Goal: Task Accomplishment & Management: Manage account settings

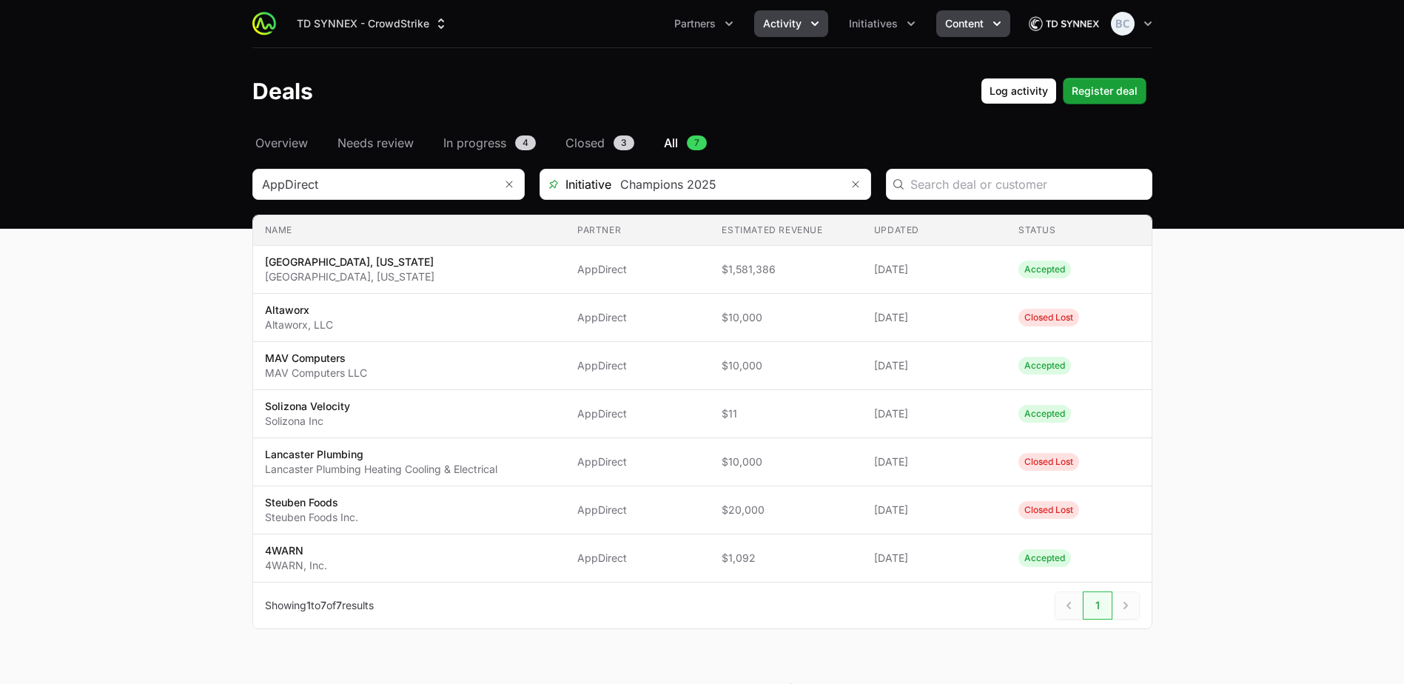
click at [972, 29] on span "Content" at bounding box center [964, 23] width 38 height 15
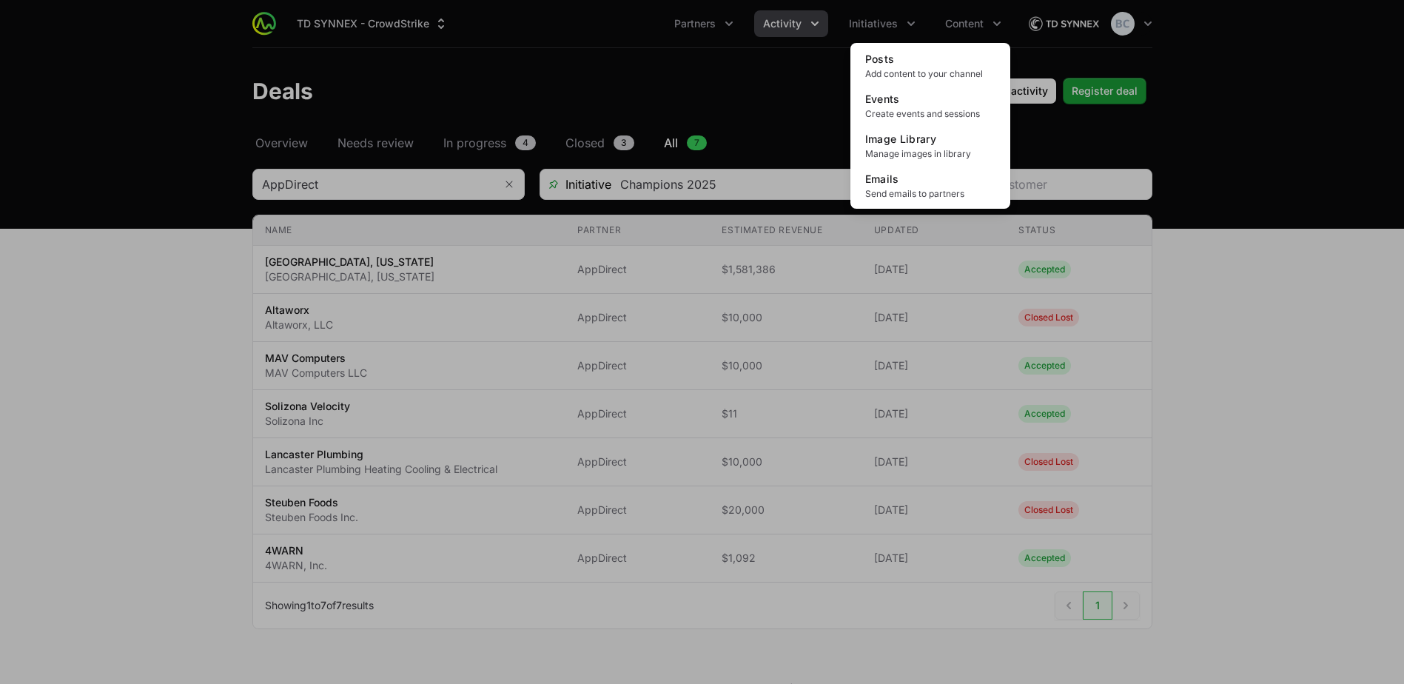
click at [894, 24] on div "Content menu" at bounding box center [702, 342] width 1404 height 684
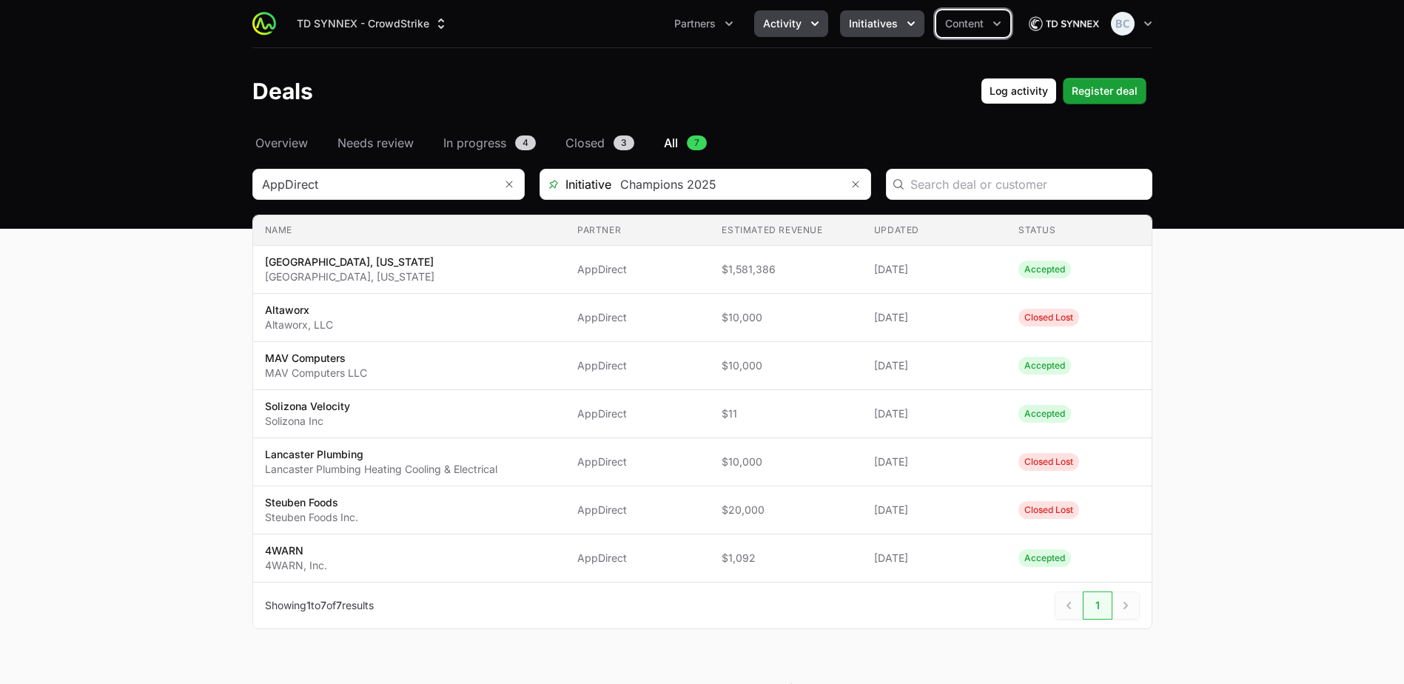
click at [875, 27] on span "Initiatives" at bounding box center [873, 23] width 49 height 15
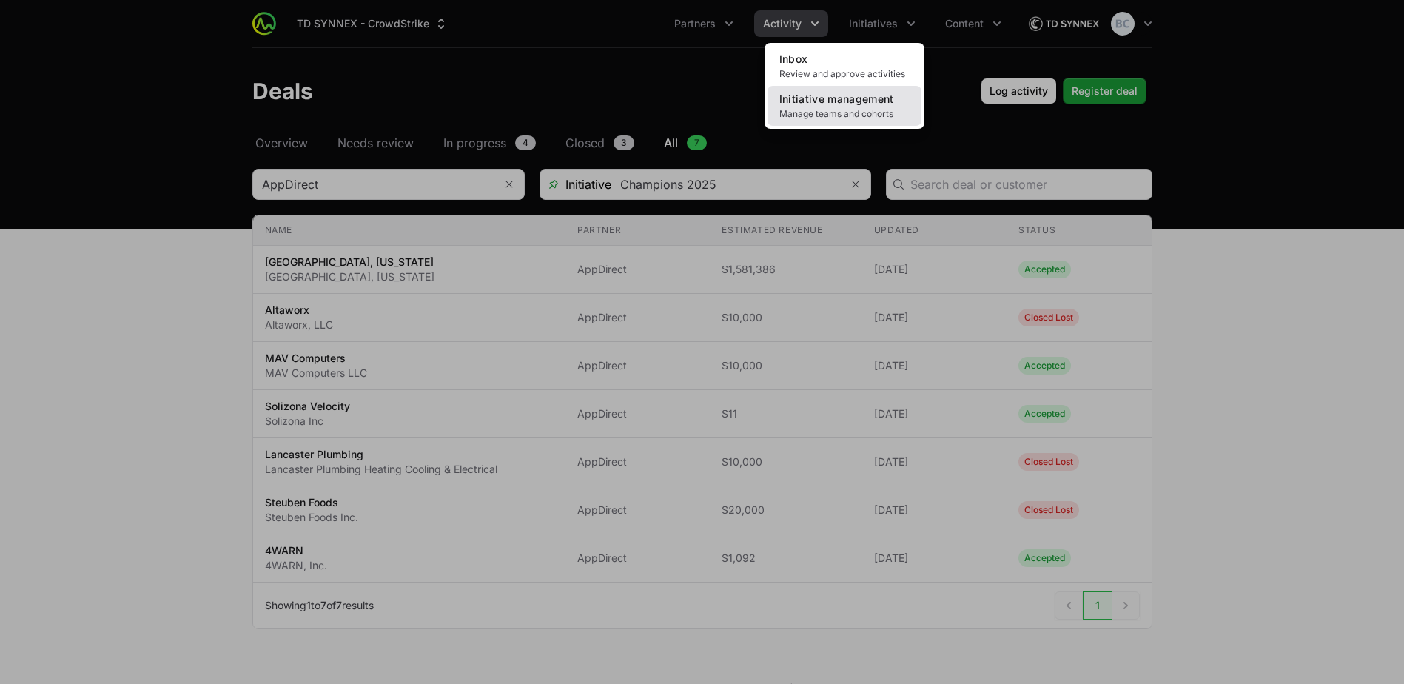
click at [848, 104] on span "Initiative management" at bounding box center [836, 99] width 115 height 13
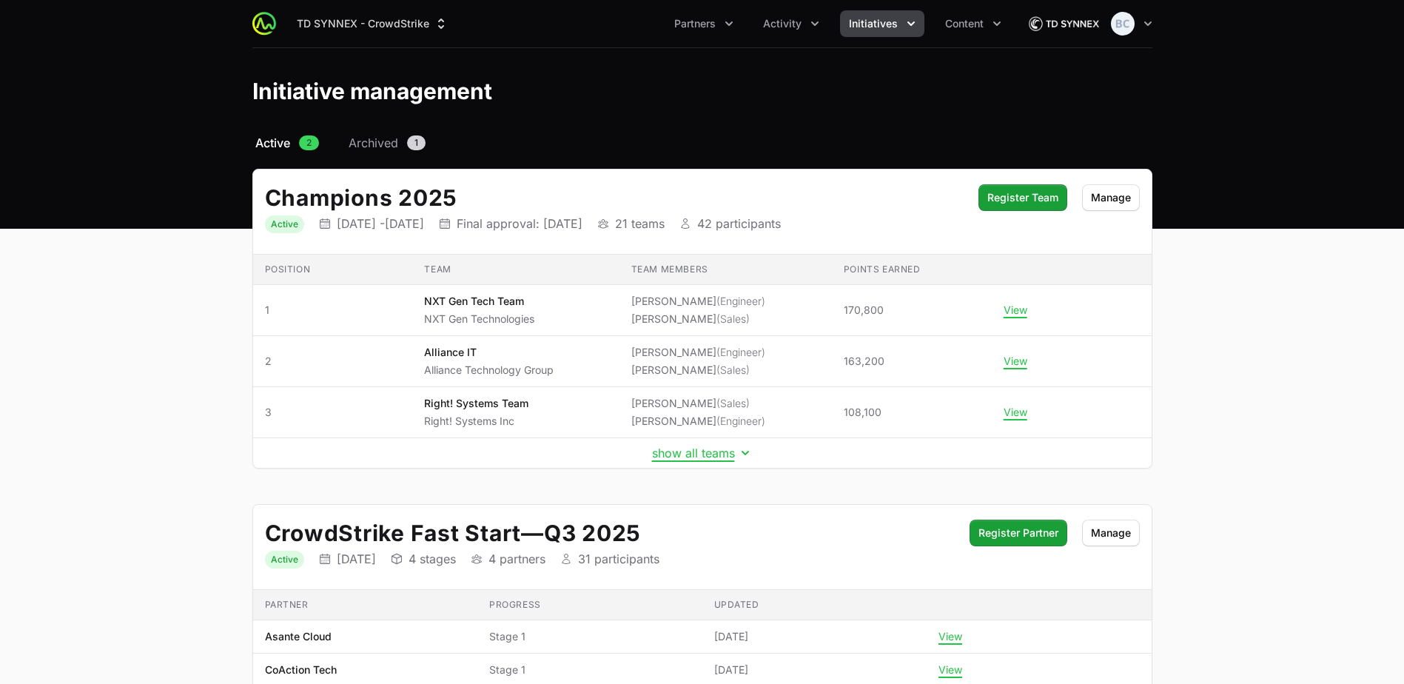
click at [673, 461] on td "show all teams" at bounding box center [702, 453] width 898 height 30
click at [676, 451] on button "show all teams" at bounding box center [702, 453] width 101 height 15
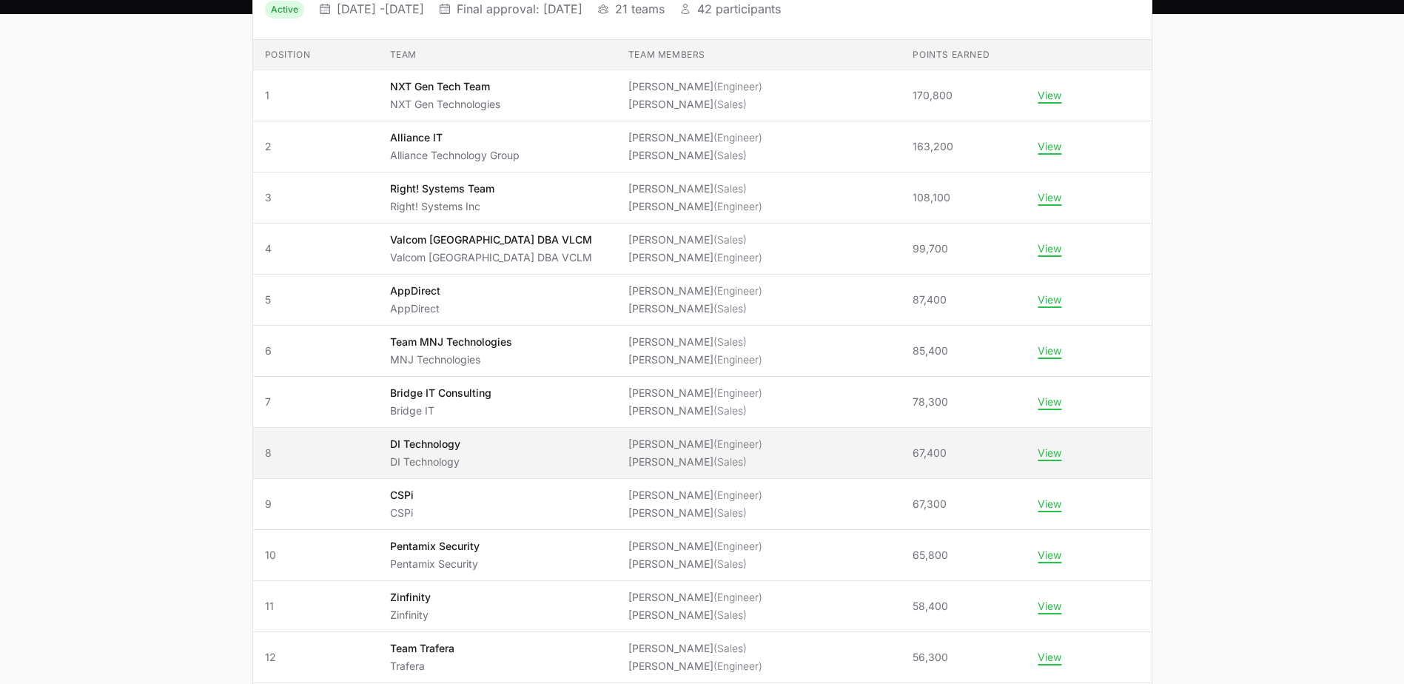
scroll to position [222, 0]
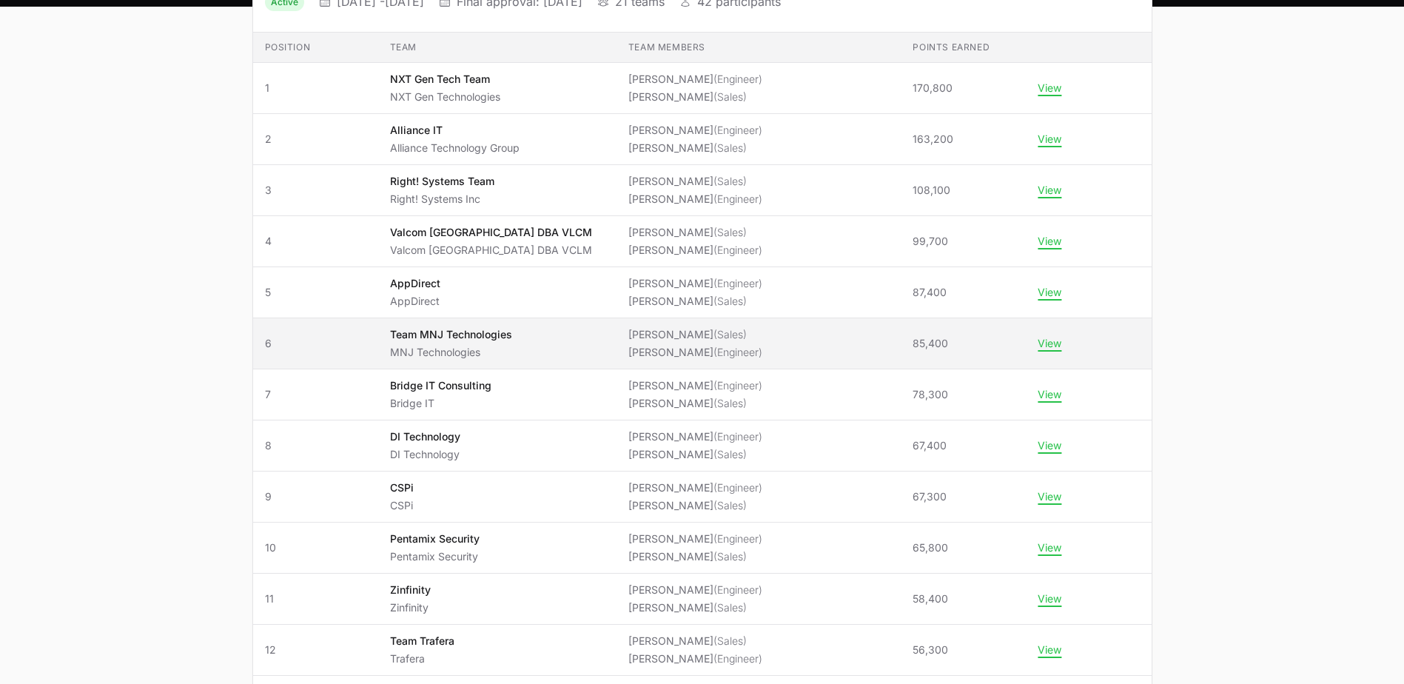
click at [512, 332] on p "Team MNJ Technologies" at bounding box center [451, 334] width 122 height 15
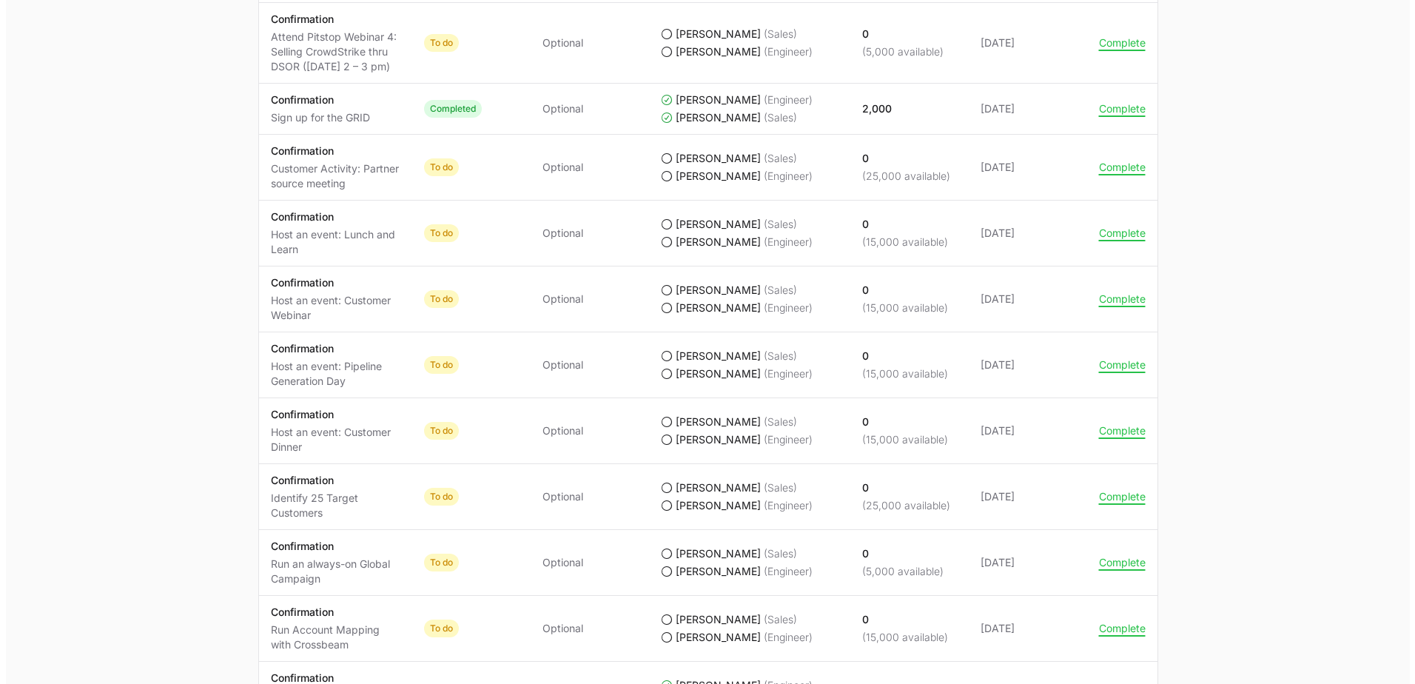
scroll to position [1537, 0]
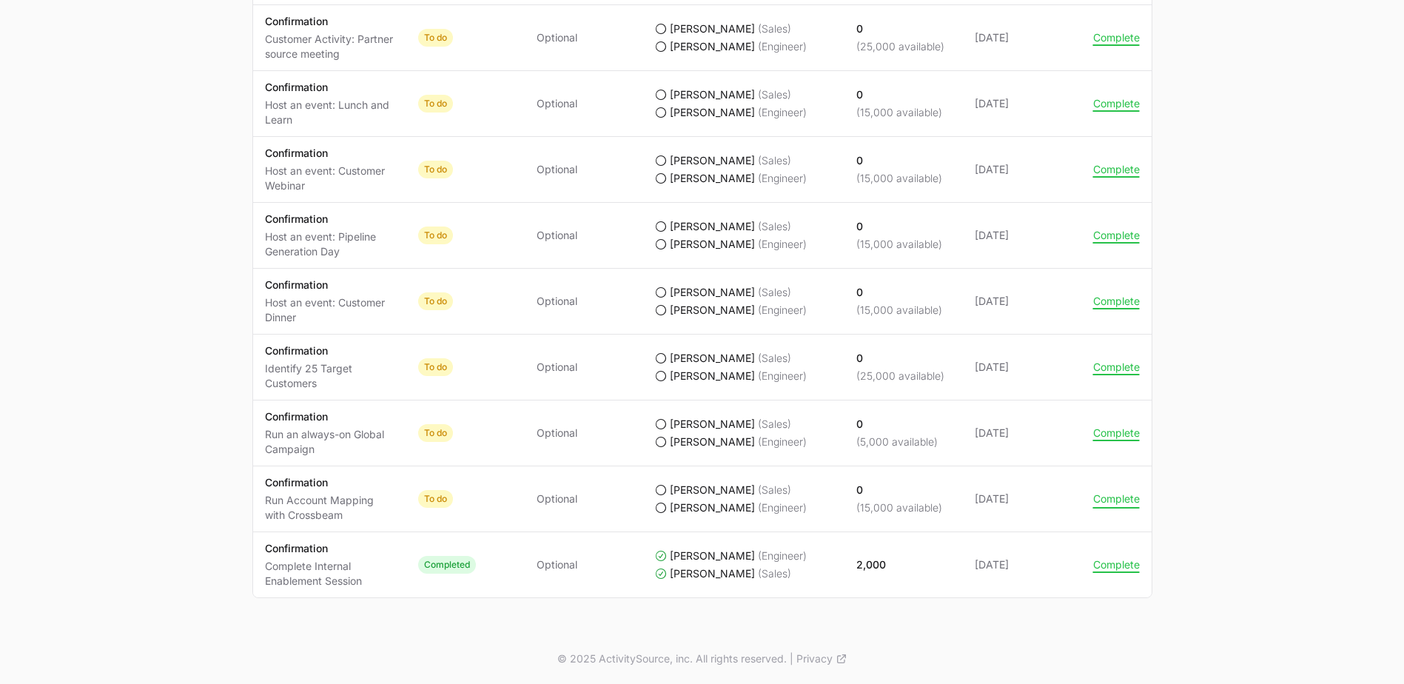
click at [1113, 503] on button "Complete" at bounding box center [1116, 498] width 47 height 13
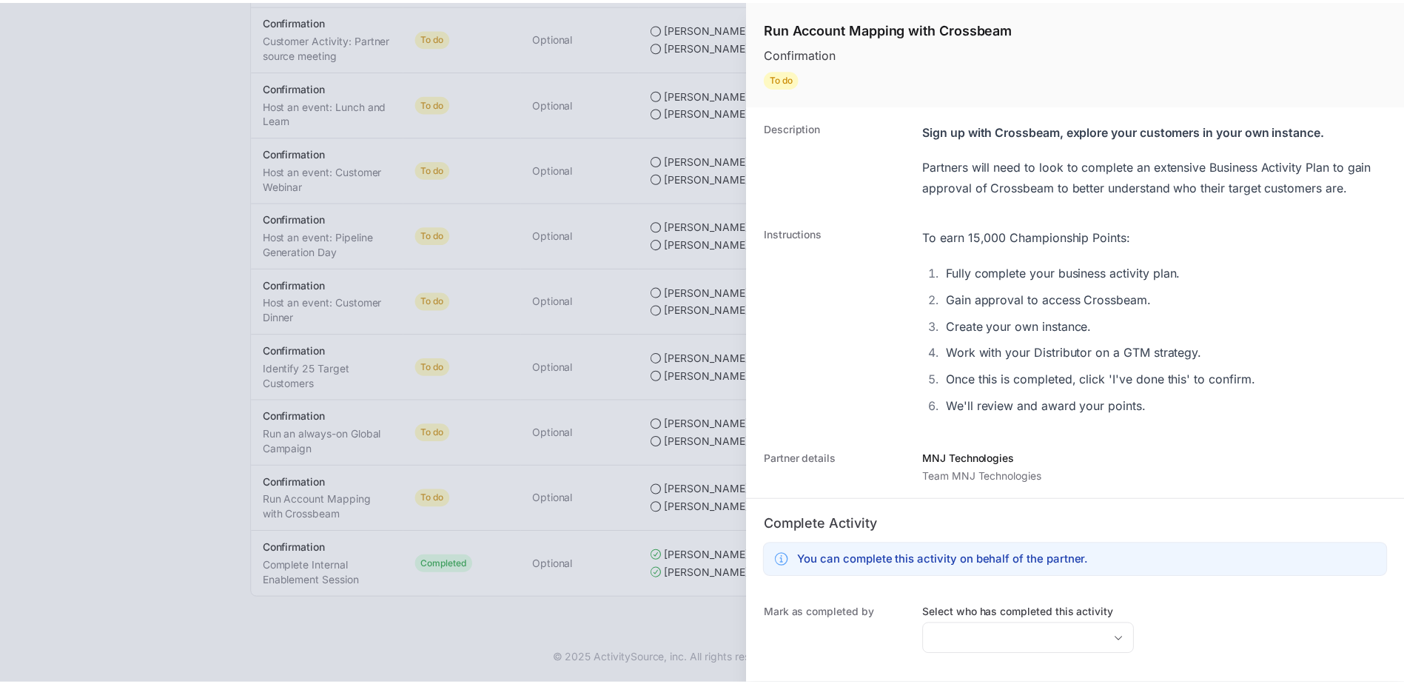
scroll to position [161, 0]
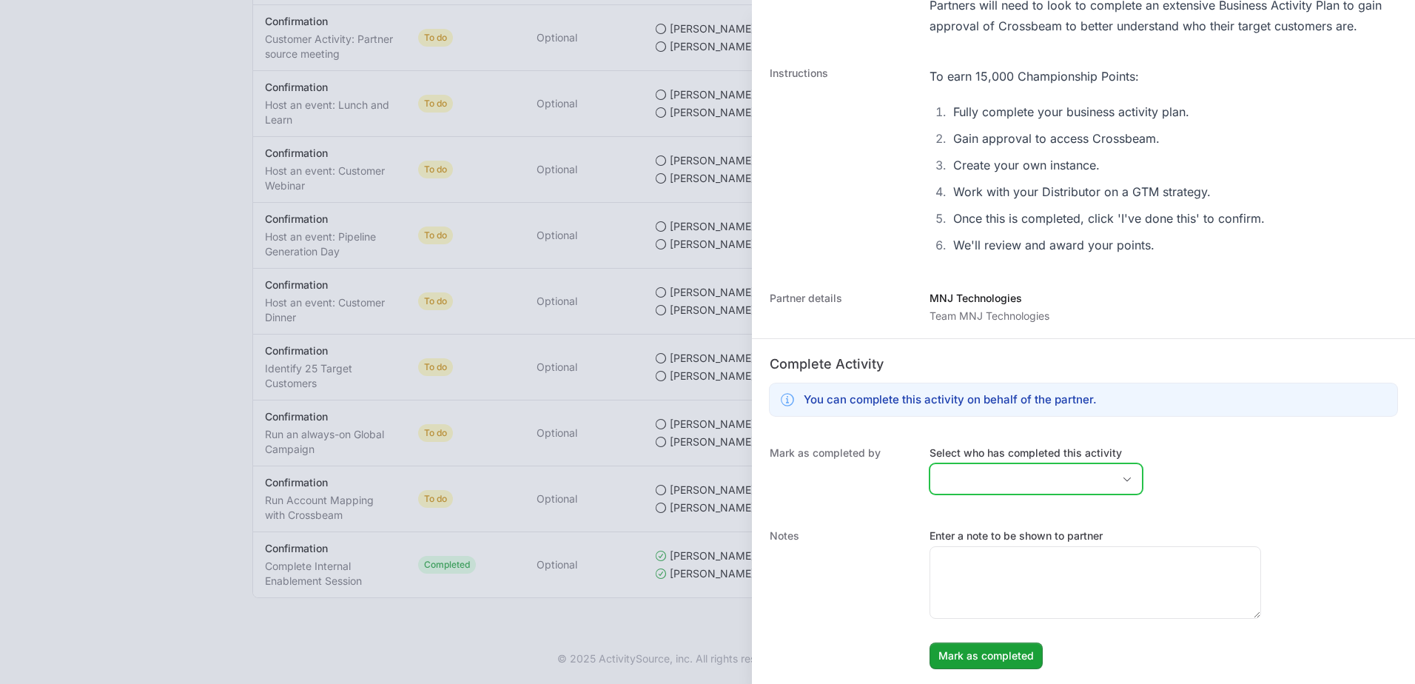
click at [996, 478] on input "Select who has completed this activity" at bounding box center [1021, 479] width 182 height 30
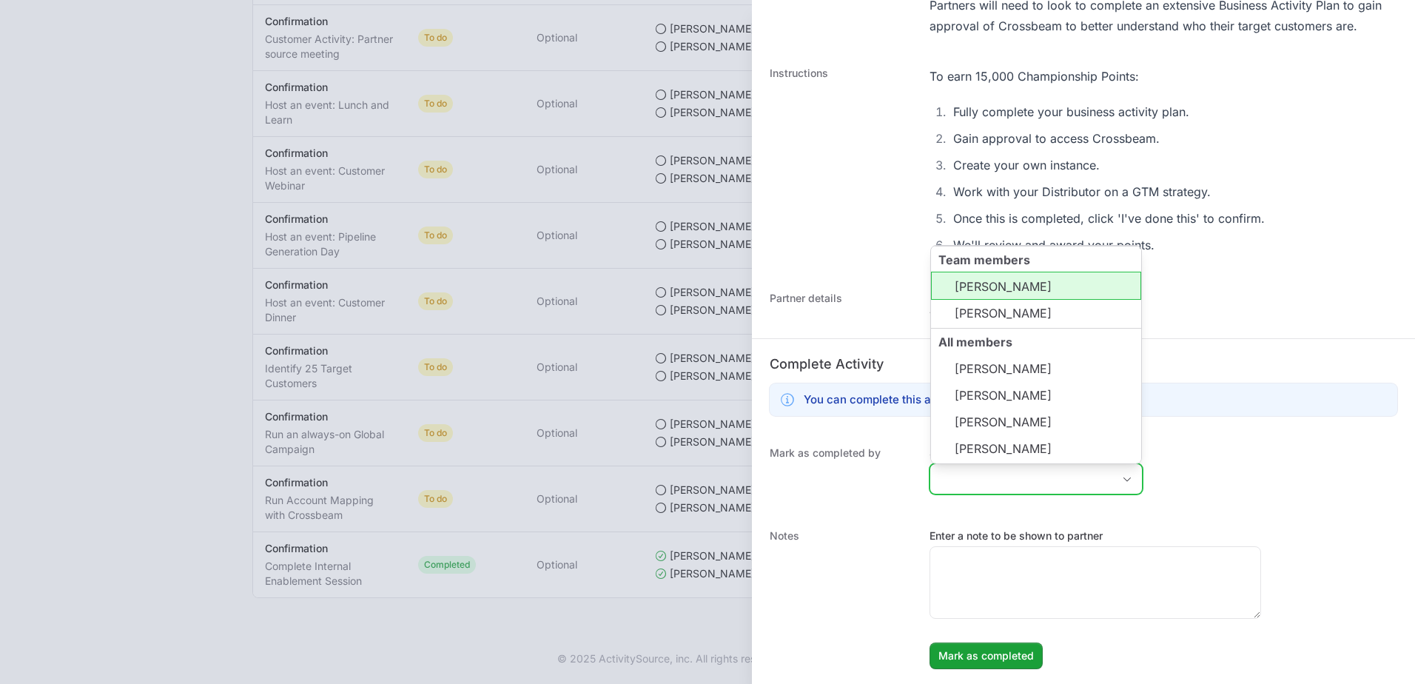
click at [1016, 289] on li "[PERSON_NAME]" at bounding box center [1036, 286] width 210 height 28
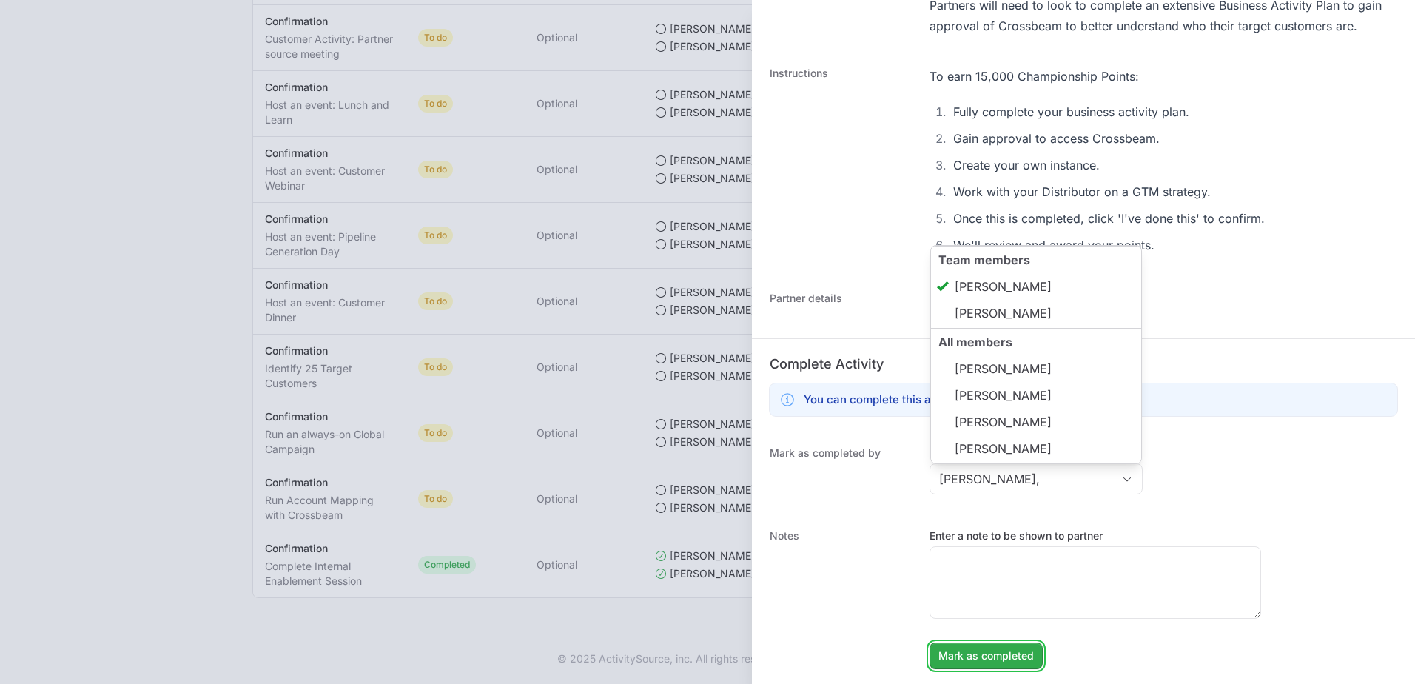
type input "[PERSON_NAME]"
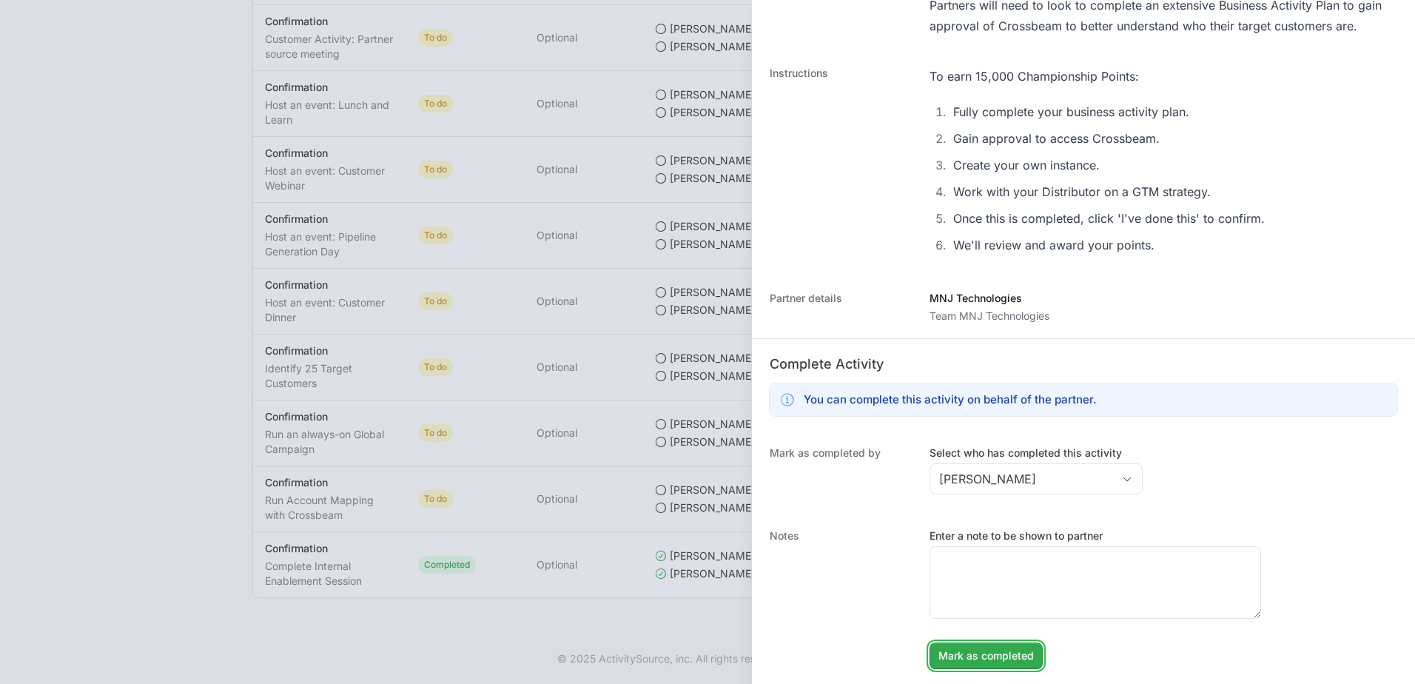
click at [991, 660] on span "Mark as completed" at bounding box center [985, 656] width 95 height 18
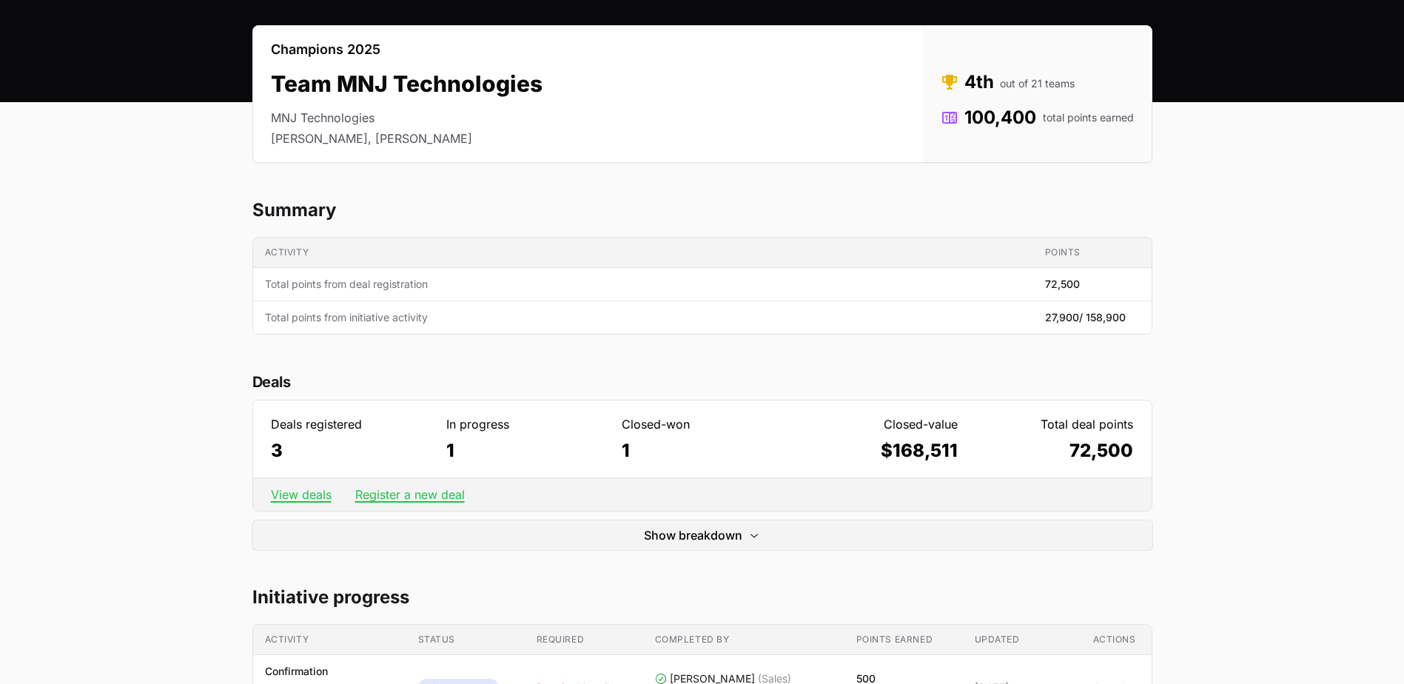
scroll to position [0, 0]
